Goal: Find specific page/section: Find specific page/section

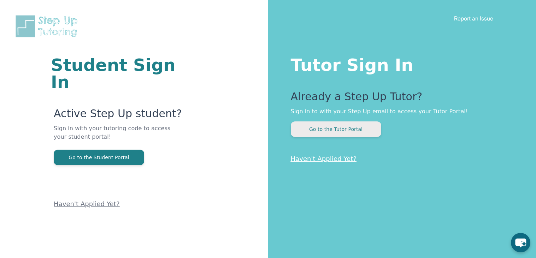
click at [319, 129] on button "Go to the Tutor Portal" at bounding box center [336, 130] width 90 height 16
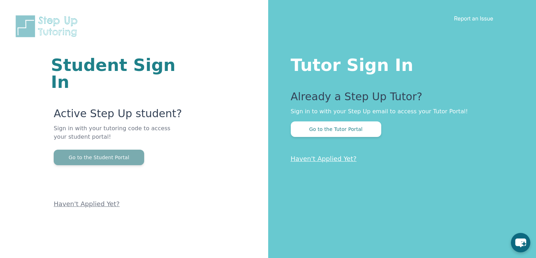
click at [79, 150] on button "Go to the Student Portal" at bounding box center [99, 158] width 90 height 16
